Goal: Use online tool/utility

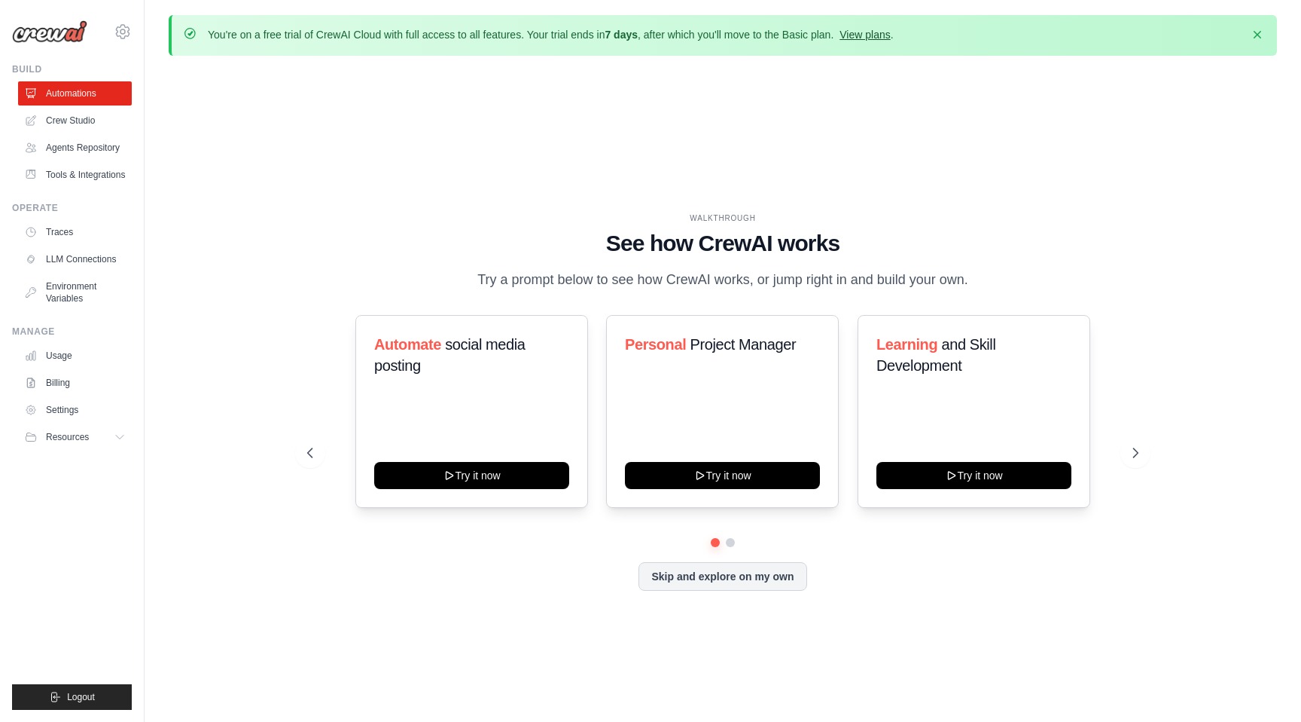
click at [860, 32] on link "View plans" at bounding box center [865, 35] width 50 height 12
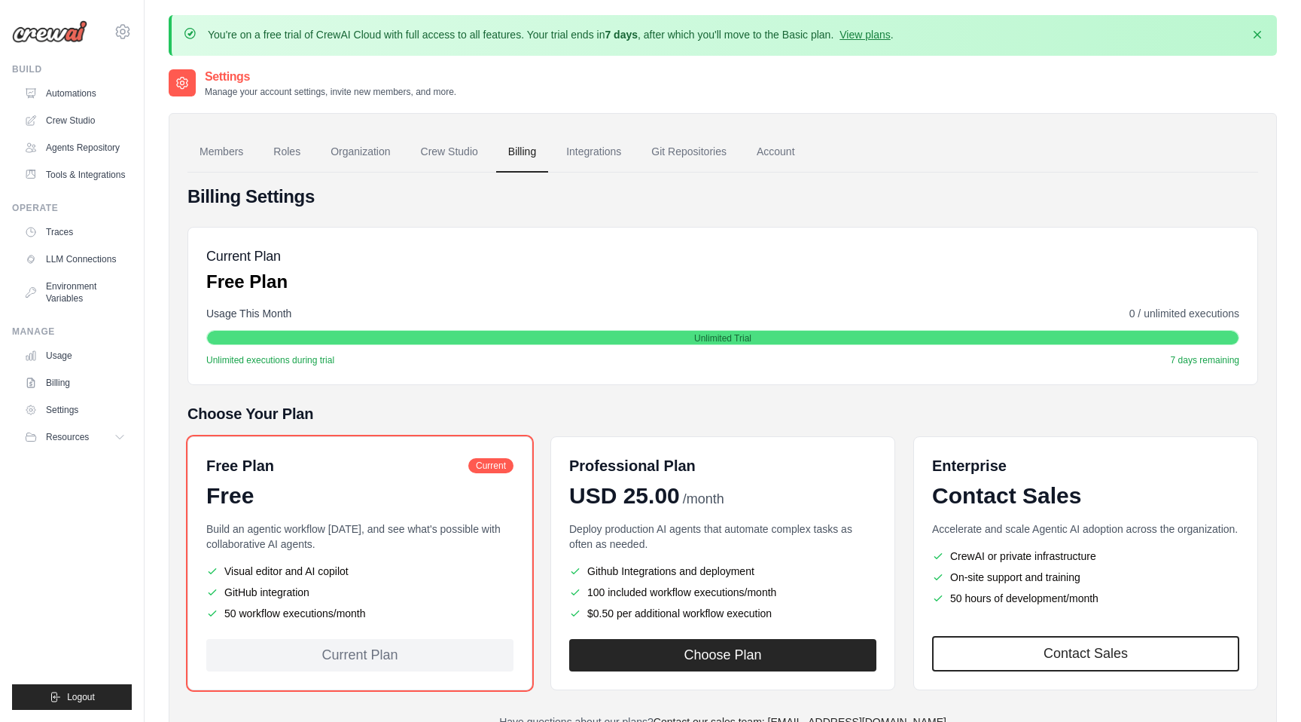
click at [60, 25] on img at bounding box center [49, 31] width 75 height 23
click at [58, 32] on img at bounding box center [49, 31] width 75 height 23
click at [43, 93] on link "Automations" at bounding box center [77, 93] width 114 height 24
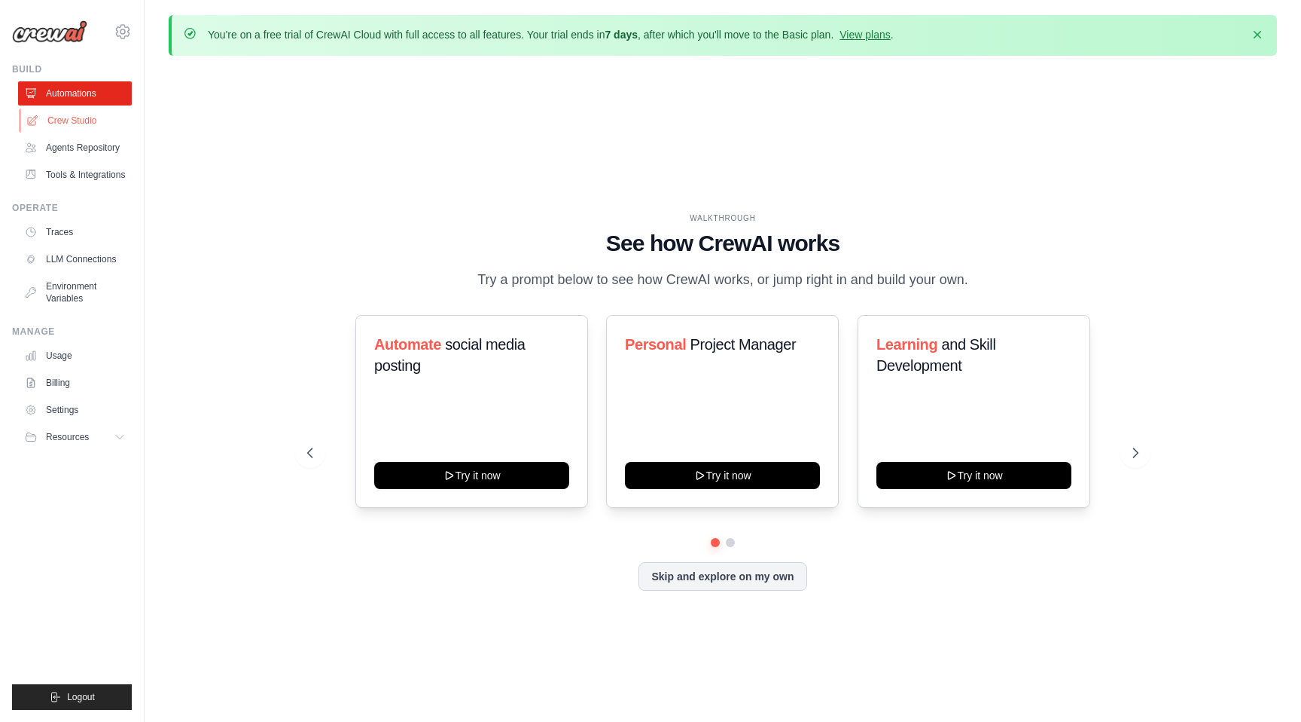
click at [79, 123] on link "Crew Studio" at bounding box center [77, 120] width 114 height 24
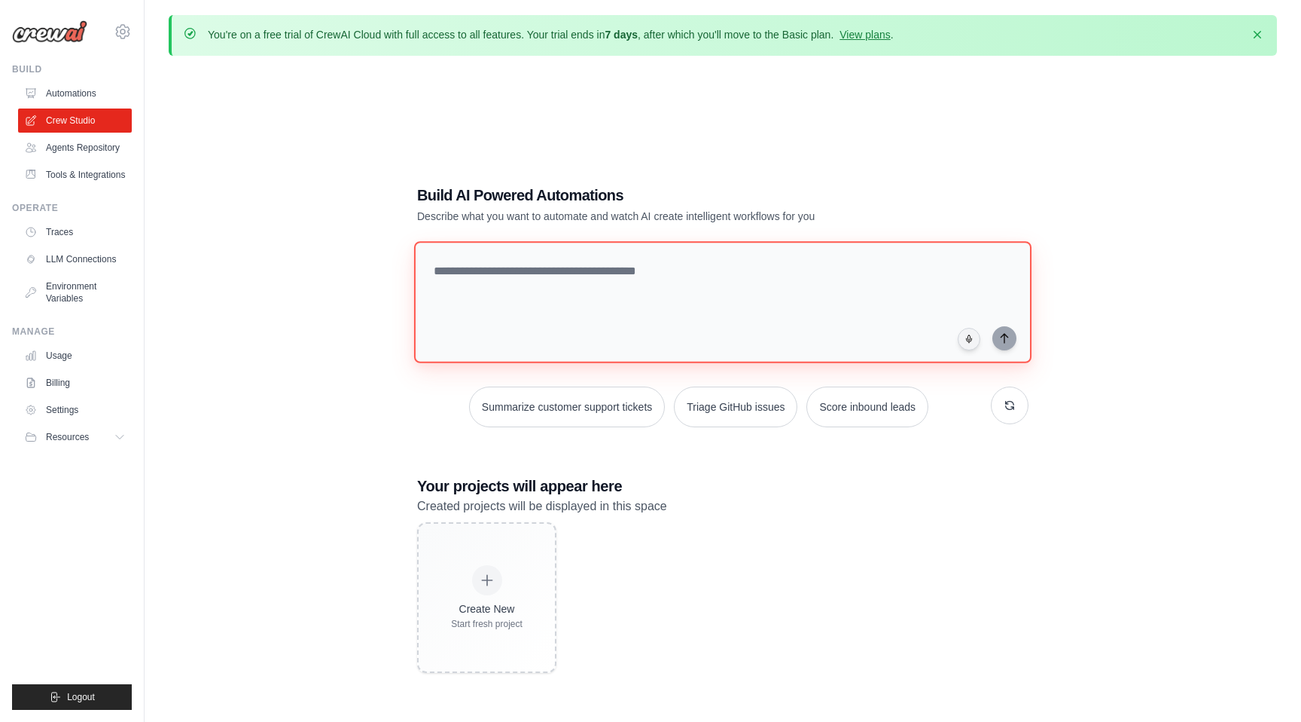
click at [556, 324] on textarea at bounding box center [723, 302] width 618 height 122
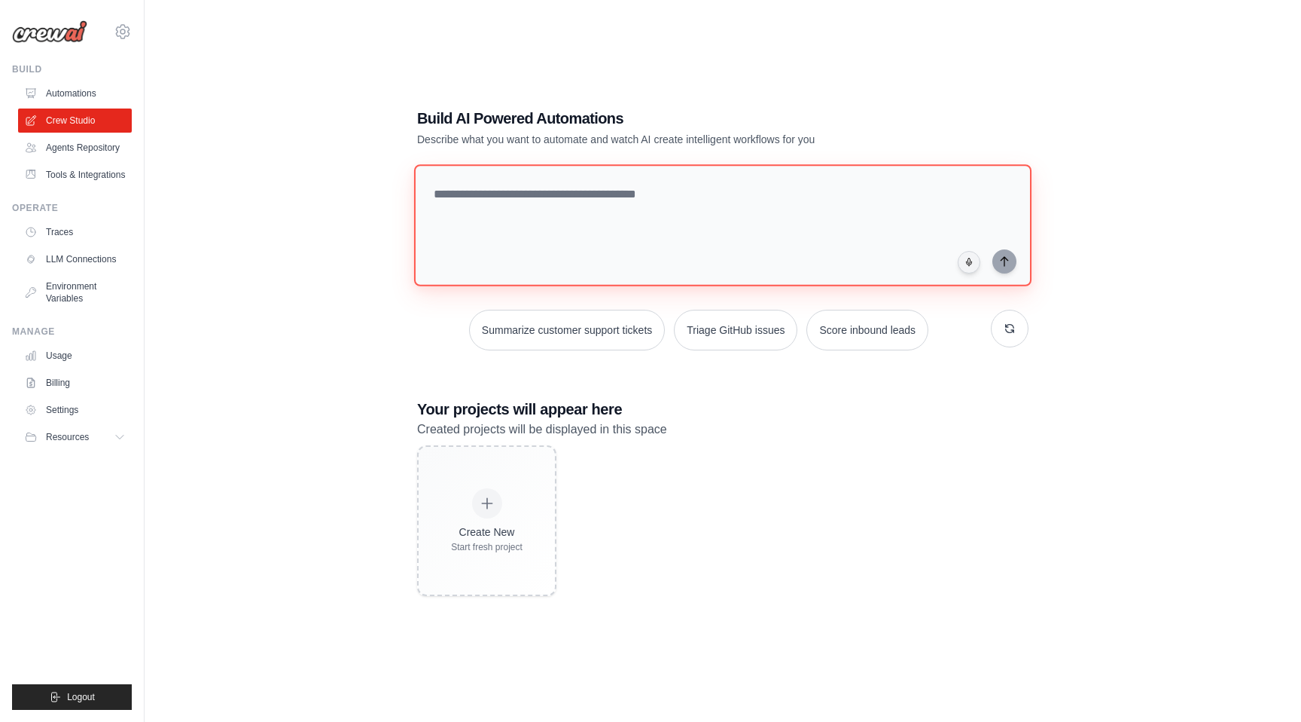
scroll to position [82, 0]
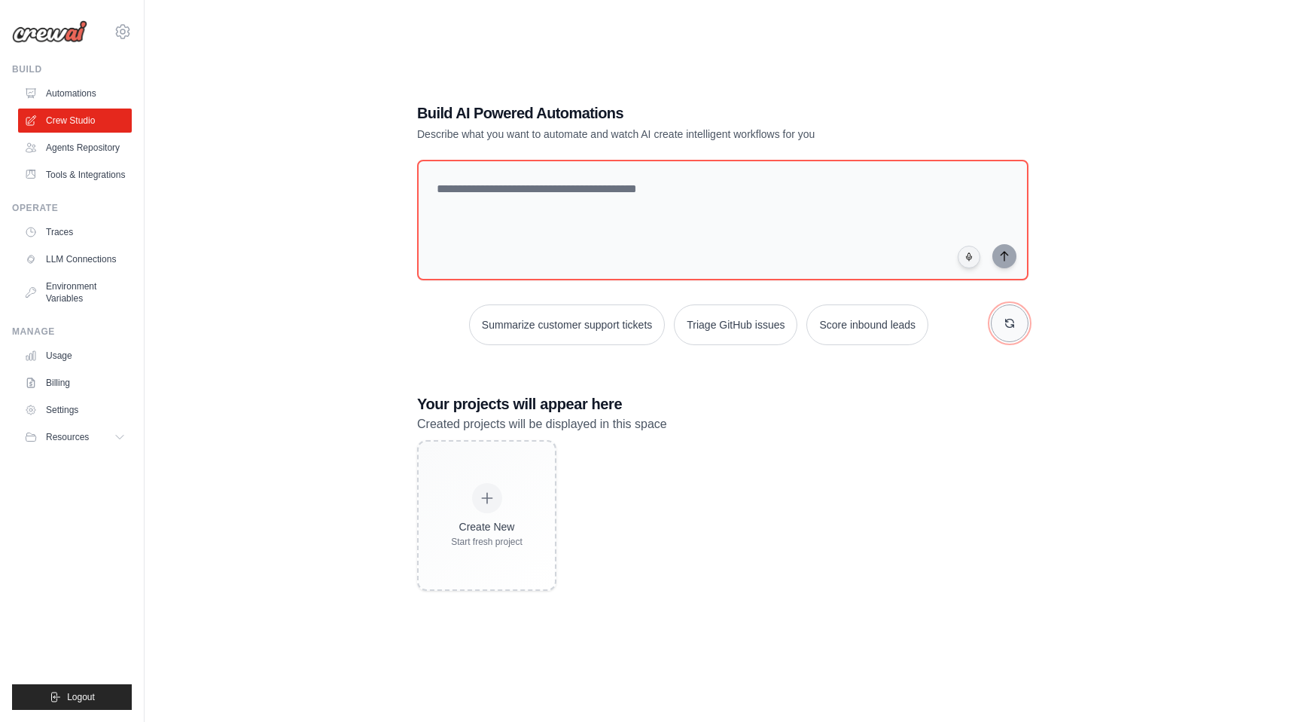
click at [1010, 326] on icon "button" at bounding box center [1010, 323] width 8 height 8
click at [873, 330] on button "Monitor website uptime" at bounding box center [876, 324] width 134 height 41
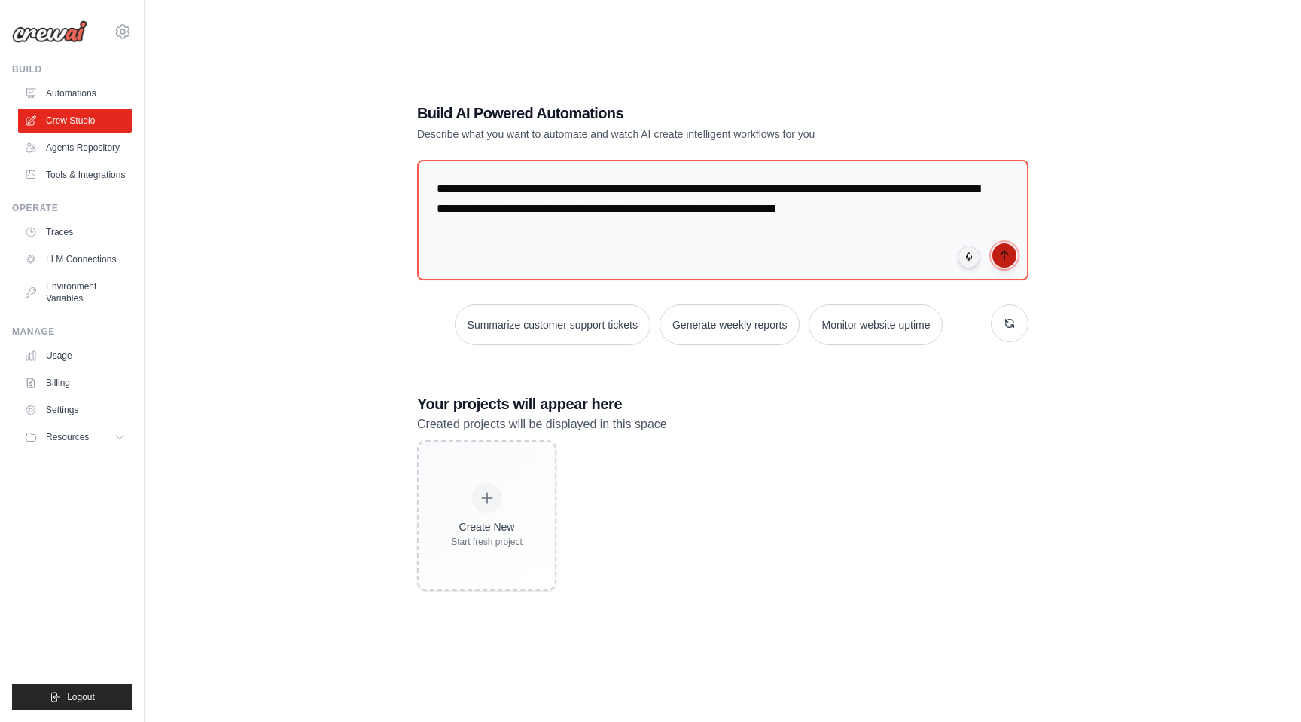
click at [1008, 256] on icon "submit" at bounding box center [1005, 255] width 12 height 12
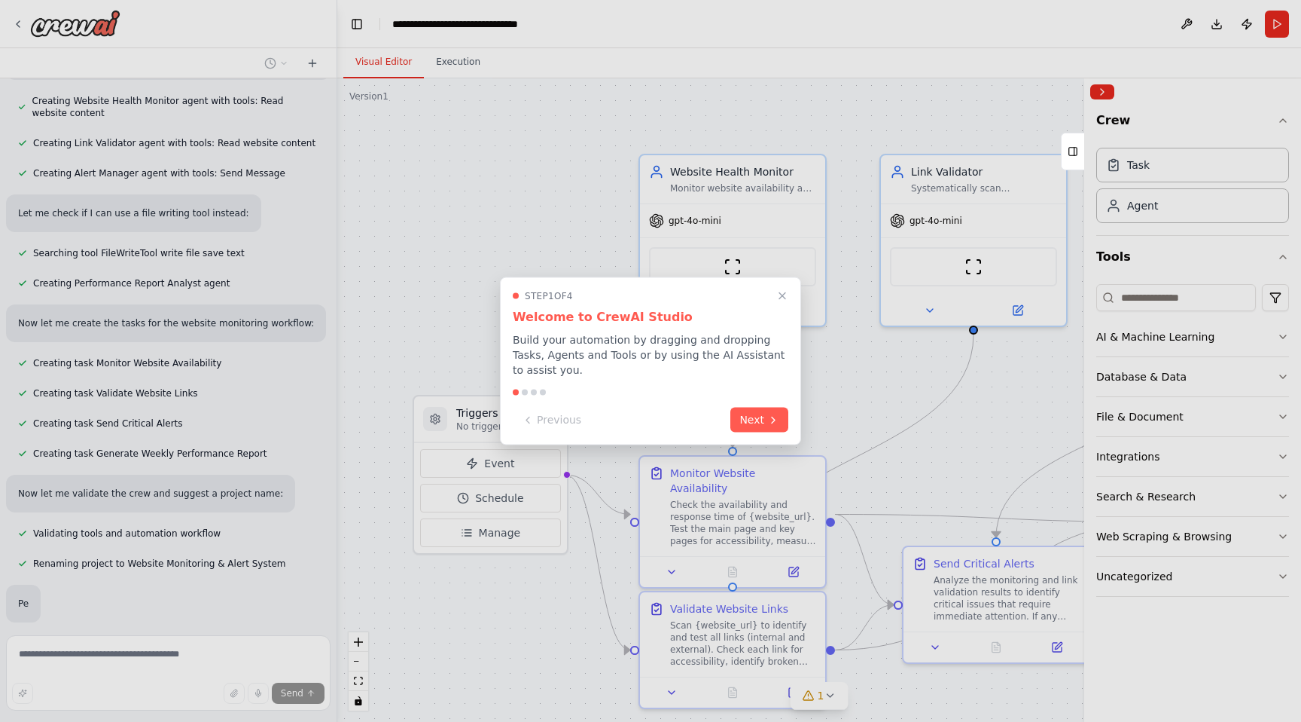
scroll to position [791, 0]
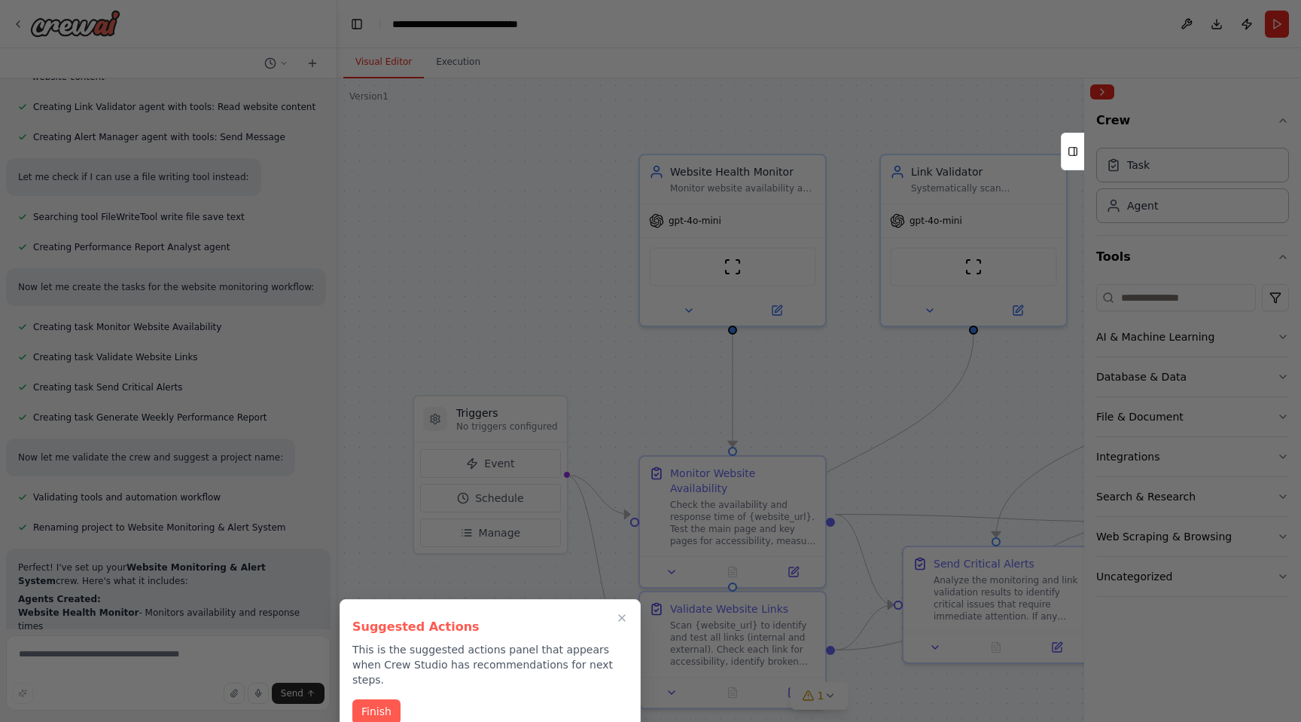
click at [540, 278] on div at bounding box center [650, 361] width 1301 height 722
click at [570, 213] on div at bounding box center [650, 361] width 1301 height 722
click at [380, 697] on button "Finish" at bounding box center [376, 709] width 48 height 25
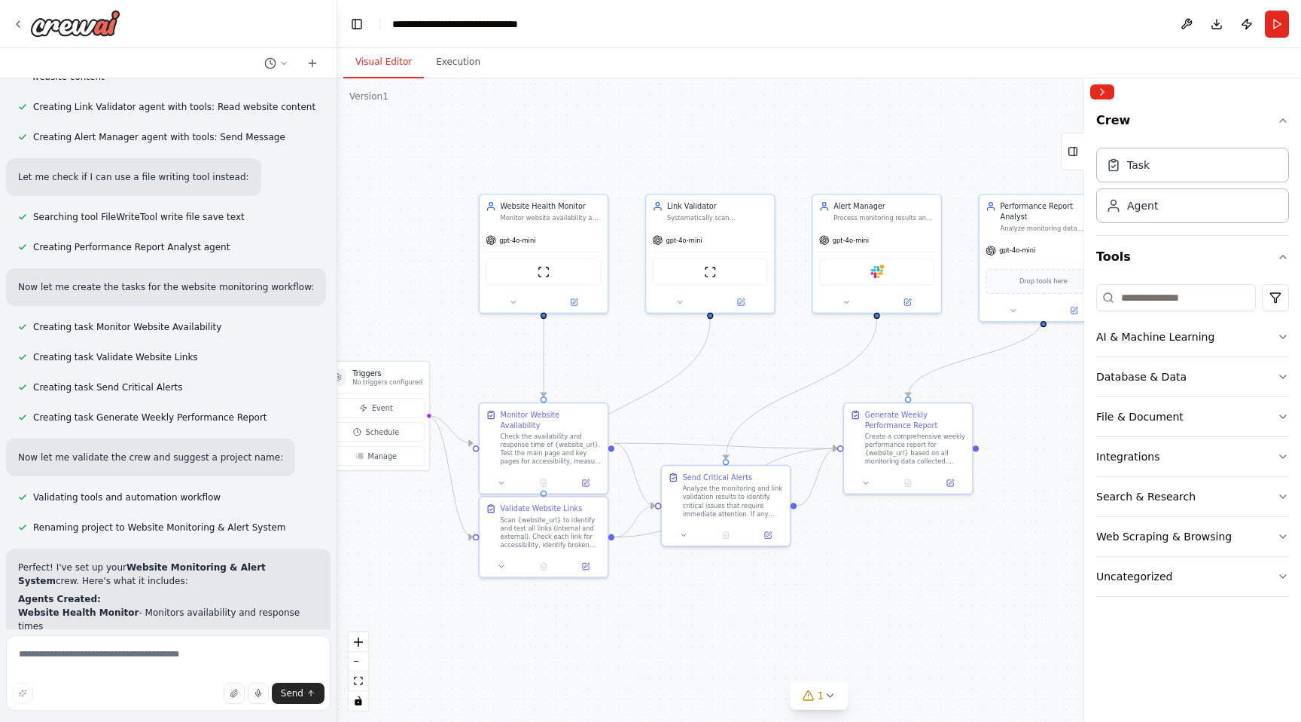
drag, startPoint x: 896, startPoint y: 169, endPoint x: 708, endPoint y: 124, distance: 193.6
click at [708, 124] on div ".deletable-edge-delete-btn { width: 20px; height: 20px; border: 0px solid #ffff…" at bounding box center [819, 399] width 964 height 643
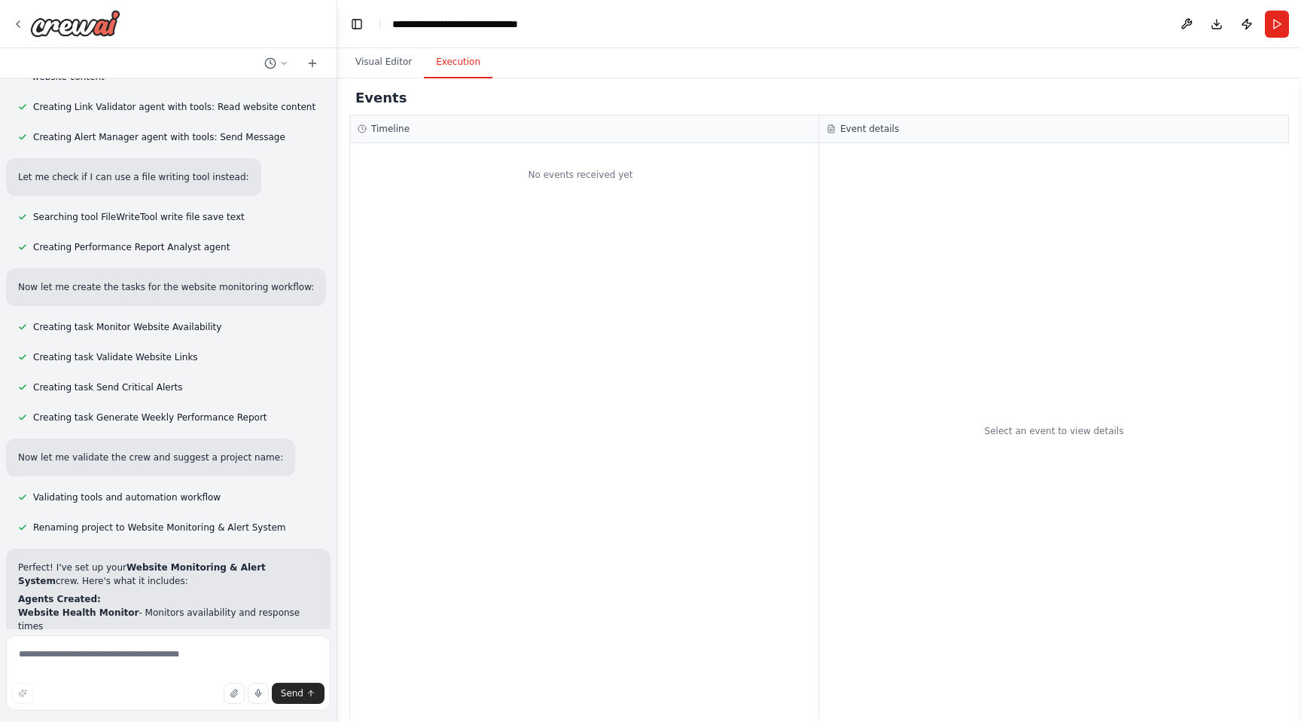
click at [465, 53] on button "Execution" at bounding box center [458, 63] width 69 height 32
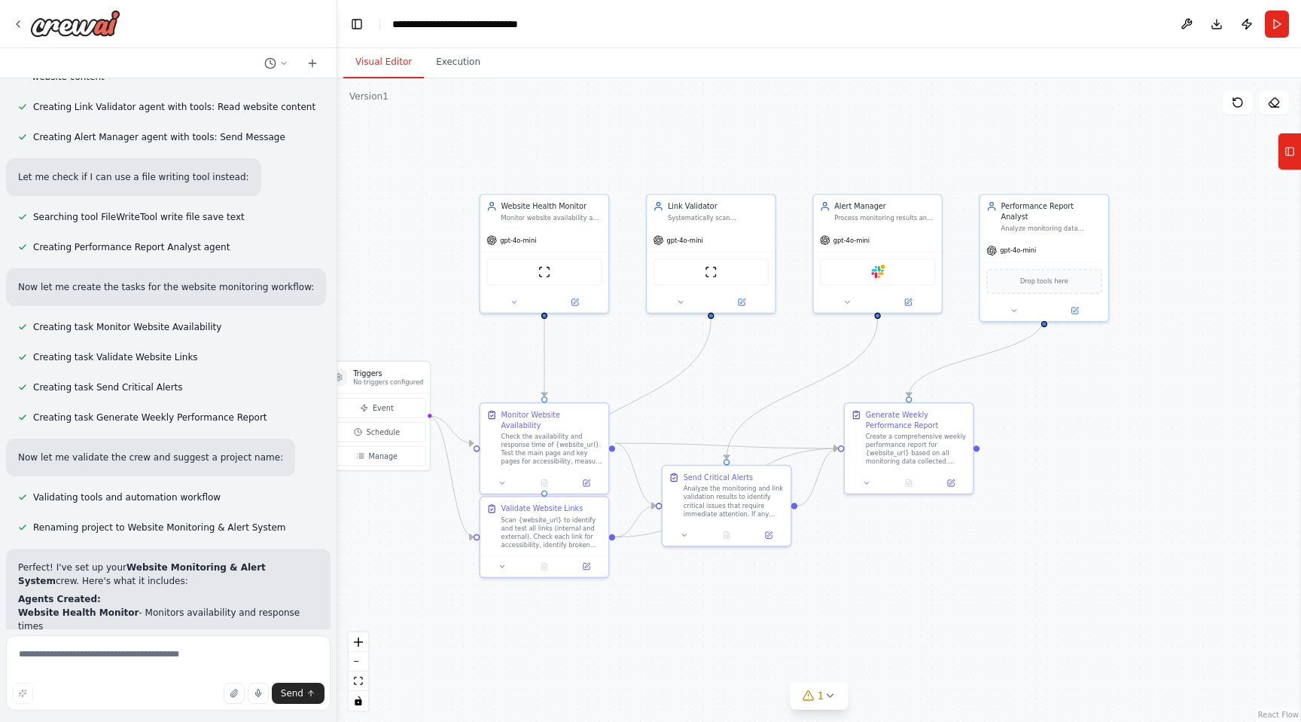
click at [375, 60] on button "Visual Editor" at bounding box center [383, 63] width 81 height 32
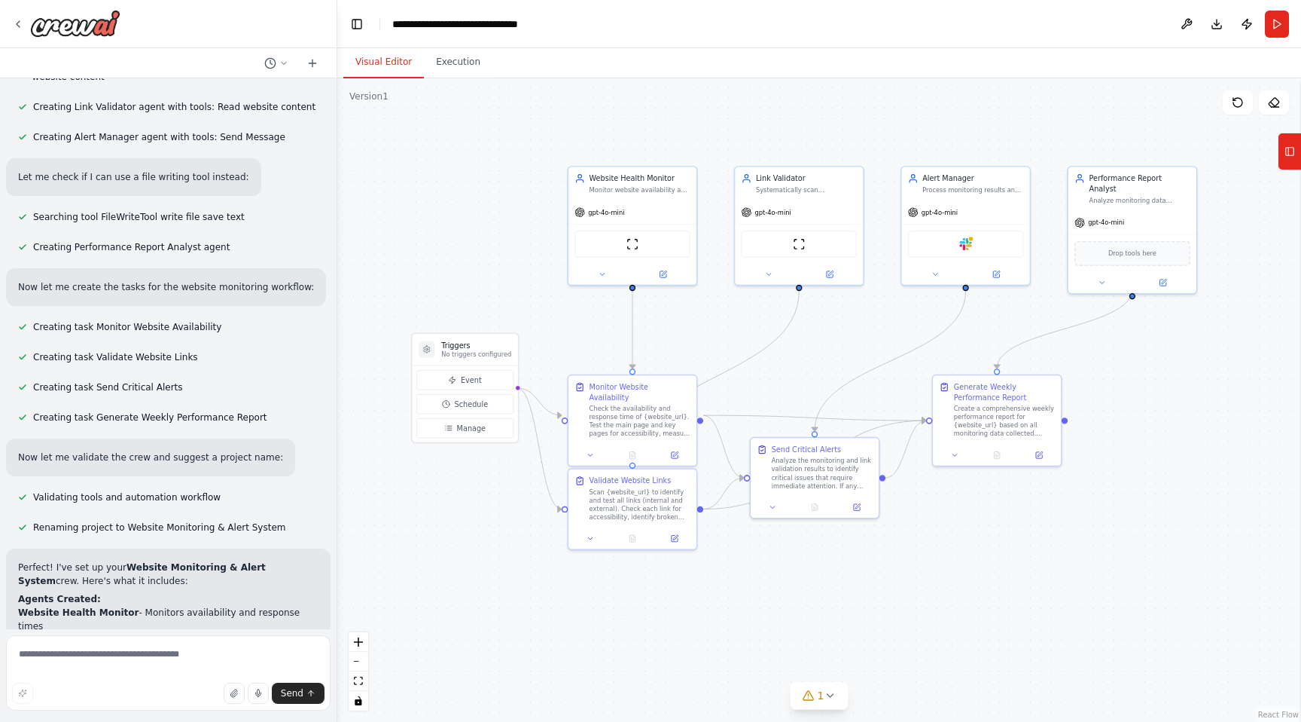
drag, startPoint x: 810, startPoint y: 159, endPoint x: 899, endPoint y: 131, distance: 92.4
click at [899, 131] on div ".deletable-edge-delete-btn { width: 20px; height: 20px; border: 0px solid #ffff…" at bounding box center [819, 399] width 964 height 643
